Goal: Task Accomplishment & Management: Manage account settings

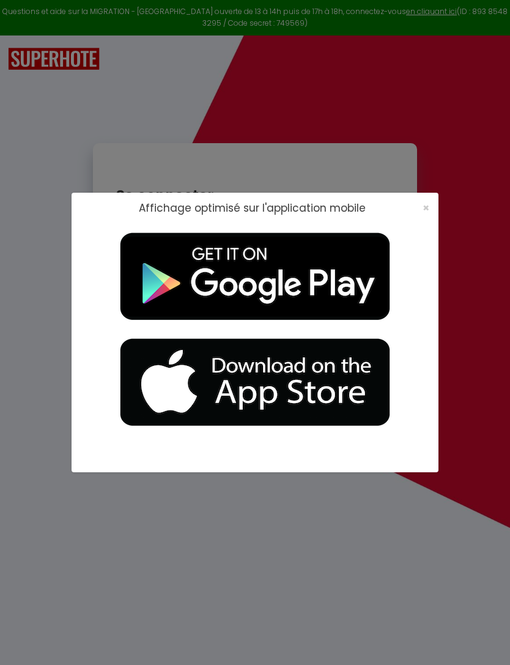
click at [428, 208] on span "×" at bounding box center [426, 207] width 7 height 15
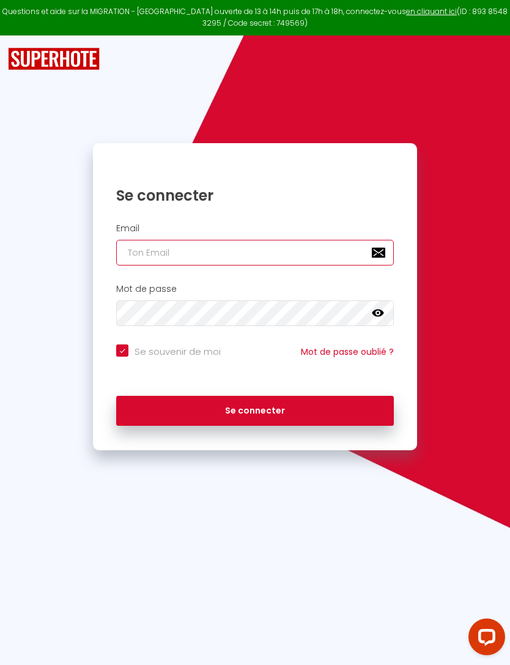
click at [314, 246] on input "email" at bounding box center [254, 253] width 277 height 26
type input "[EMAIL_ADDRESS][DOMAIN_NAME]"
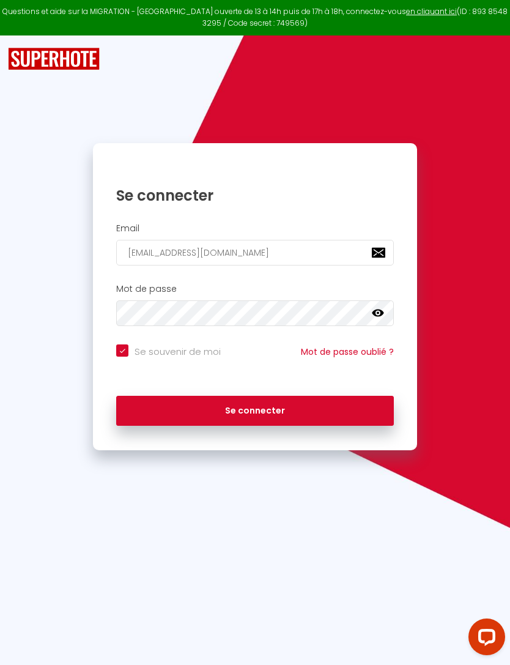
click at [254, 408] on button "Se connecter" at bounding box center [254, 411] width 277 height 31
checkbox input "true"
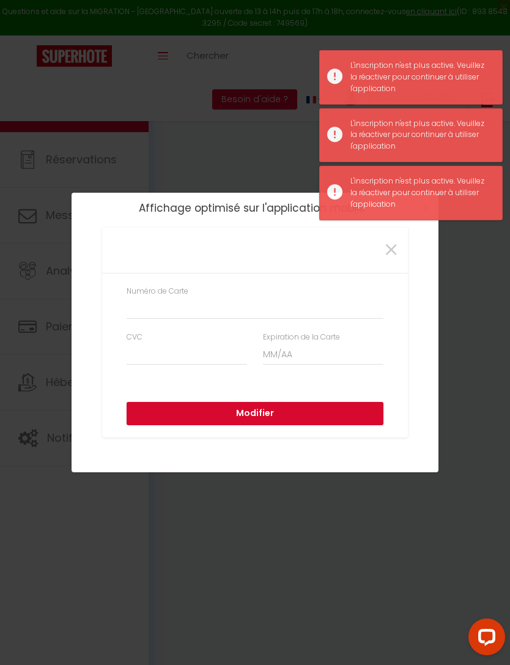
click at [268, 300] on input "Numéro de Carte" at bounding box center [255, 308] width 257 height 22
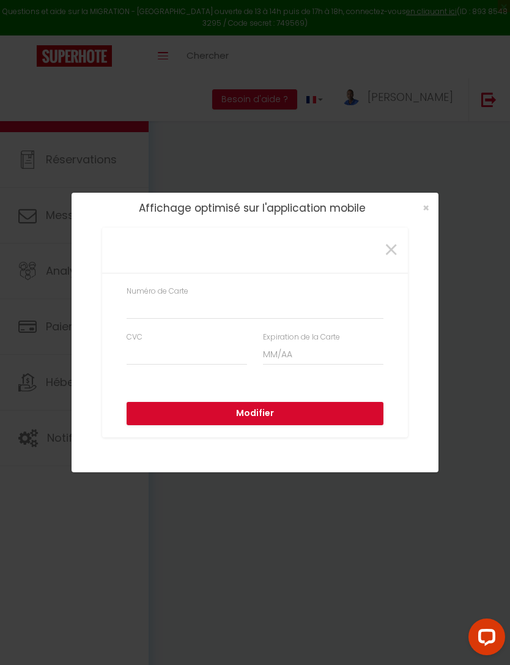
click at [259, 298] on input "Numéro de Carte" at bounding box center [255, 308] width 257 height 22
click at [231, 301] on input "Numéro de Carte" at bounding box center [255, 308] width 257 height 22
click at [210, 316] on input "Numéro de Carte" at bounding box center [255, 308] width 257 height 22
click at [206, 305] on input "Numéro de Carte" at bounding box center [255, 308] width 257 height 22
click at [212, 268] on div "×" at bounding box center [255, 251] width 306 height 46
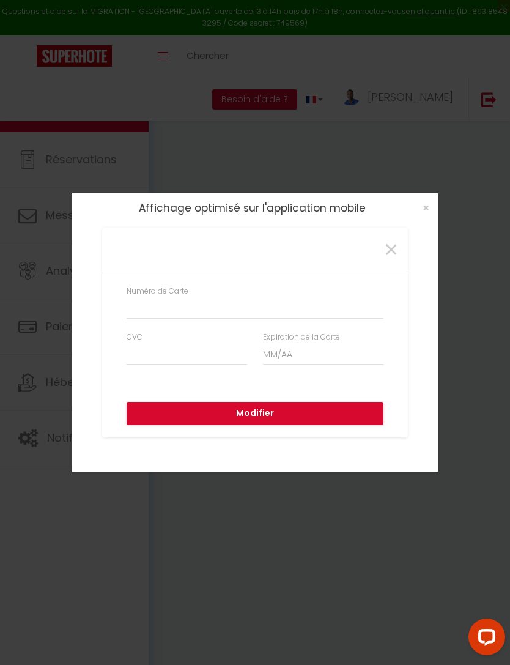
click at [227, 262] on div "×" at bounding box center [254, 250] width 303 height 27
click at [233, 308] on input "Numéro de Carte" at bounding box center [255, 308] width 257 height 22
click at [182, 346] on input "CVC" at bounding box center [187, 354] width 120 height 22
click at [171, 358] on input "CVC" at bounding box center [187, 354] width 120 height 22
click at [160, 357] on input "CVC" at bounding box center [187, 354] width 120 height 22
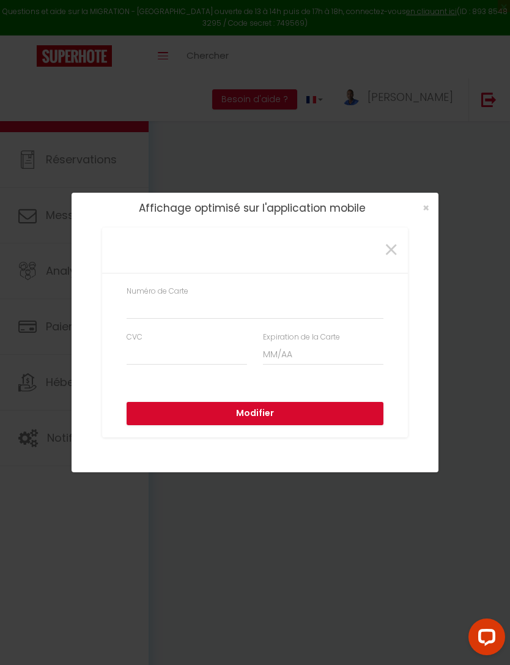
click at [293, 362] on input "Expiration de la Carte" at bounding box center [323, 354] width 120 height 22
click at [298, 354] on input "Expiration de la Carte" at bounding box center [323, 354] width 120 height 22
click at [314, 342] on label "Expiration de la Carte" at bounding box center [301, 338] width 77 height 12
click at [314, 343] on input "Expiration de la Carte" at bounding box center [323, 354] width 120 height 22
click at [199, 349] on input "CVC" at bounding box center [187, 354] width 120 height 22
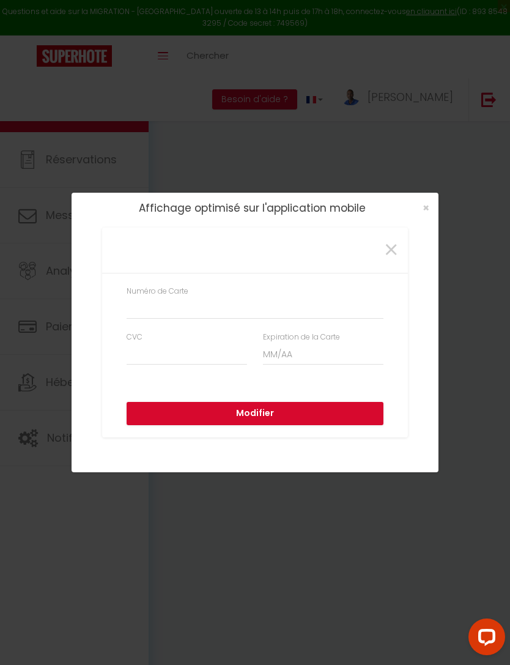
click at [273, 412] on button "Modifier" at bounding box center [255, 413] width 257 height 23
click at [191, 311] on input "Numéro de Carte" at bounding box center [255, 308] width 257 height 22
click at [228, 305] on input "Numéro de Carte" at bounding box center [255, 308] width 257 height 22
click at [238, 307] on input "Numéro de Carte" at bounding box center [255, 308] width 257 height 22
click at [245, 312] on input "Numéro de Carte" at bounding box center [255, 308] width 257 height 22
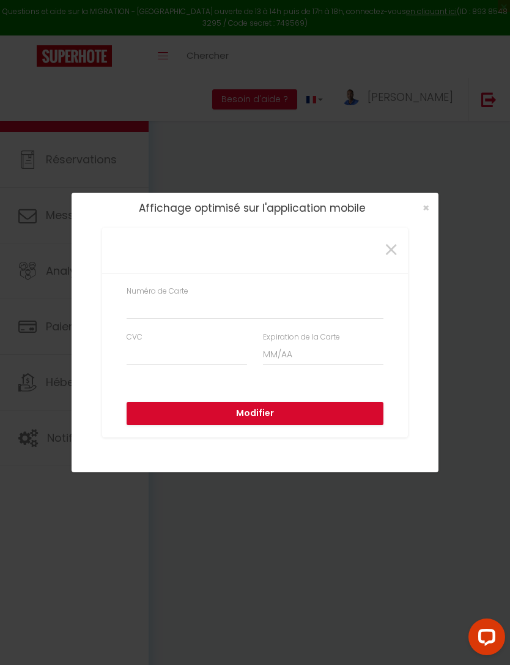
click at [259, 313] on input "Numéro de Carte" at bounding box center [255, 308] width 257 height 22
click at [262, 318] on input "Numéro de Carte" at bounding box center [255, 308] width 257 height 22
click at [270, 317] on input "Numéro de Carte" at bounding box center [255, 308] width 257 height 22
click at [428, 216] on div "× Numéro de Carte CVC Expiration de la Carte Modifier" at bounding box center [255, 332] width 510 height 665
click at [431, 207] on div "× Numéro de Carte CVC Expiration de la Carte Modifier" at bounding box center [255, 332] width 510 height 665
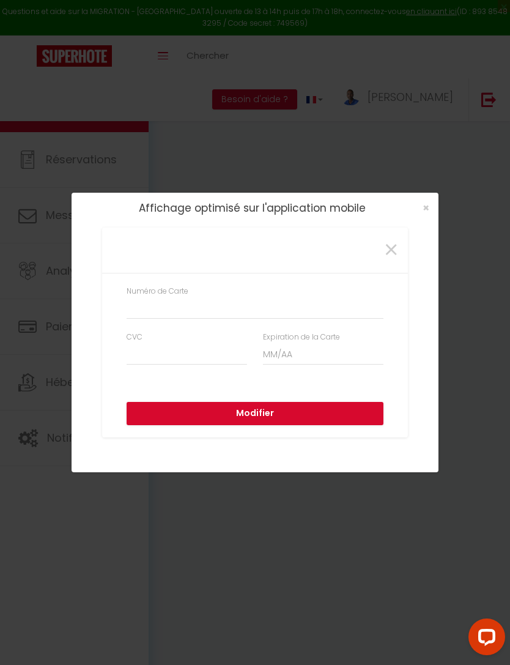
click at [386, 254] on span "×" at bounding box center [391, 250] width 15 height 37
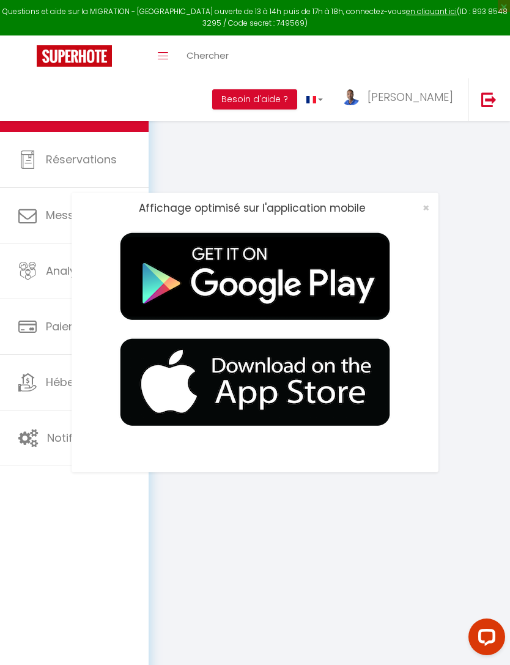
click at [427, 210] on span "×" at bounding box center [426, 207] width 7 height 15
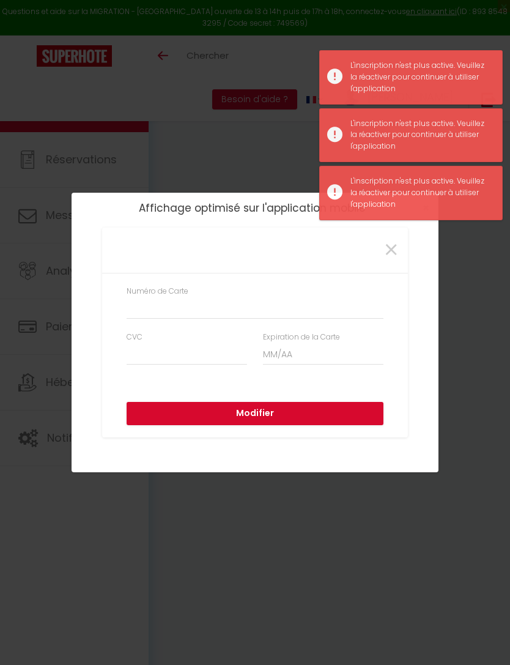
click at [293, 305] on input "Numéro de Carte" at bounding box center [255, 308] width 257 height 22
click at [264, 314] on input "Numéro de Carte" at bounding box center [255, 308] width 257 height 22
click at [260, 308] on input "Numéro de Carte" at bounding box center [255, 308] width 257 height 22
click at [249, 304] on input "Numéro de Carte" at bounding box center [255, 308] width 257 height 22
click at [242, 303] on input "Numéro de Carte" at bounding box center [255, 308] width 257 height 22
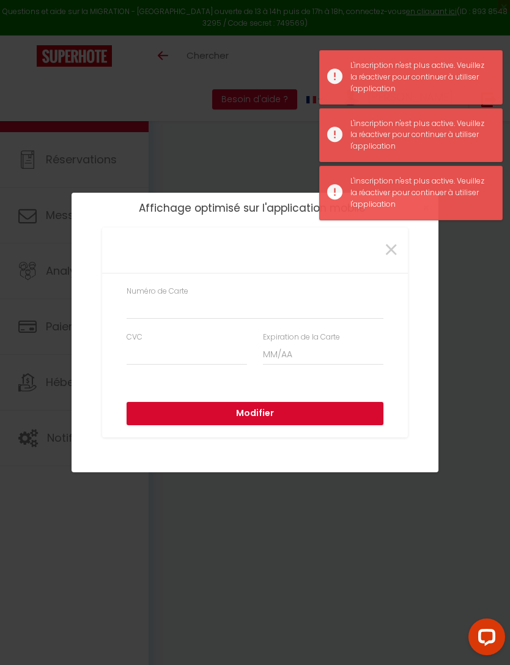
click at [391, 256] on span "×" at bounding box center [391, 250] width 15 height 37
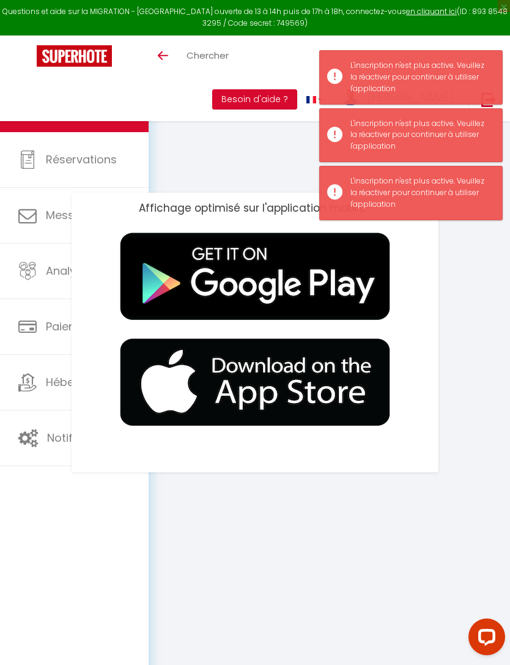
click at [428, 78] on div "L'inscription n'est plus active. Veuillez la réactiver pour continuer à utilise…" at bounding box center [419, 77] width 139 height 35
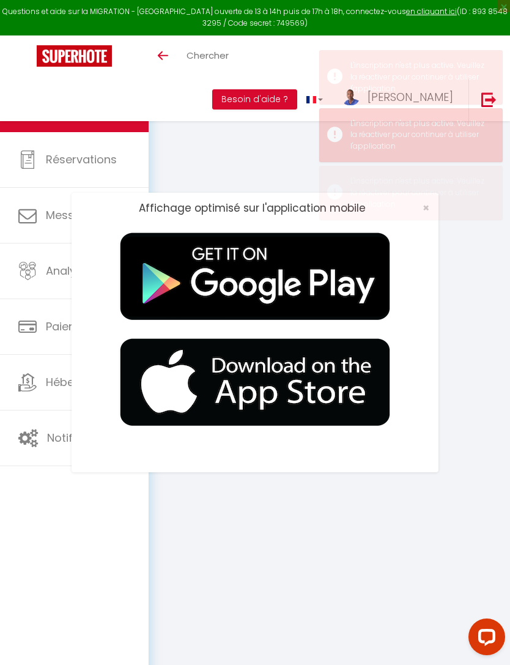
click at [489, 73] on div "L'inscription n'est plus active. Veuillez la réactiver pour continuer à utilise…" at bounding box center [419, 77] width 139 height 35
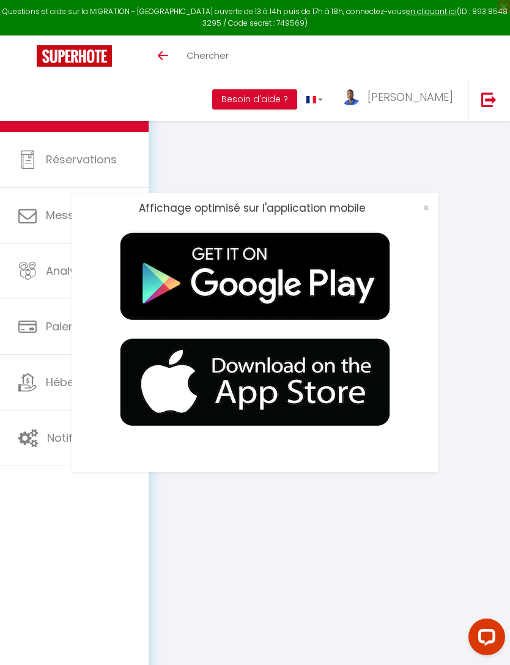
click at [426, 208] on span "×" at bounding box center [426, 207] width 7 height 15
